Goal: Task Accomplishment & Management: Complete application form

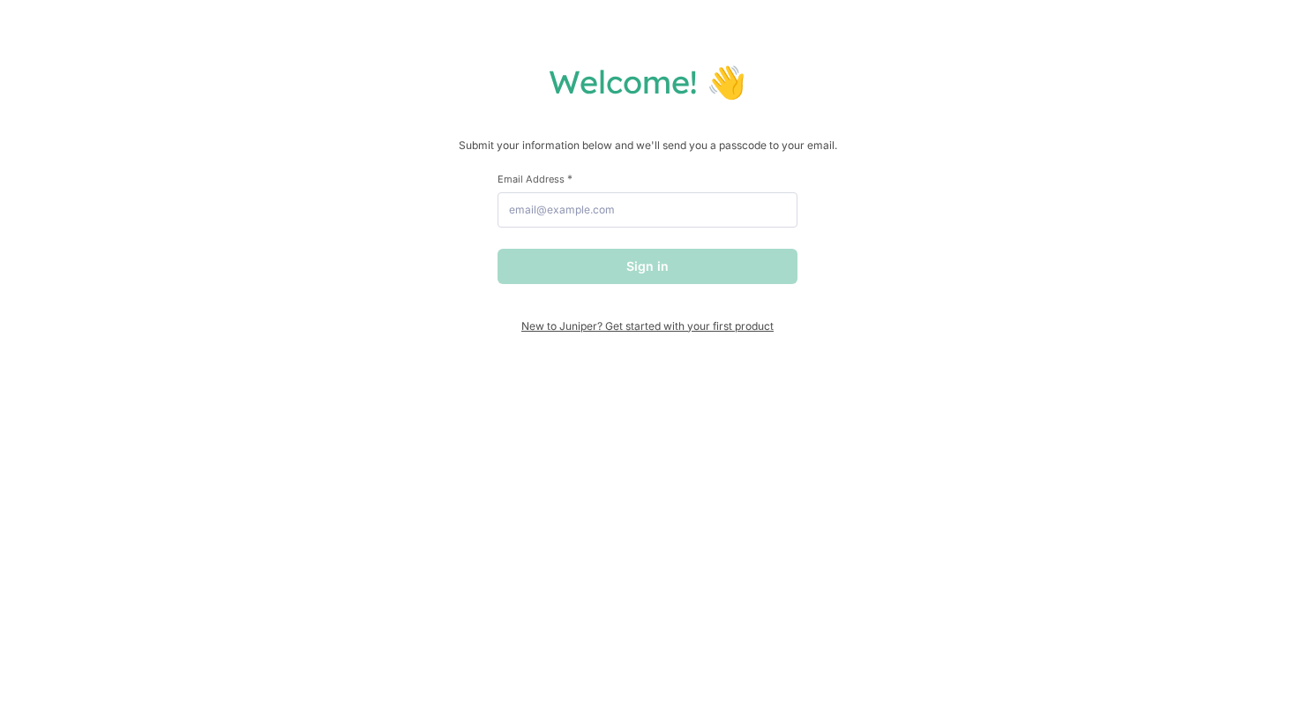
click at [660, 326] on span "New to Juniper? Get started with your first product" at bounding box center [648, 325] width 300 height 13
